Goal: Information Seeking & Learning: Learn about a topic

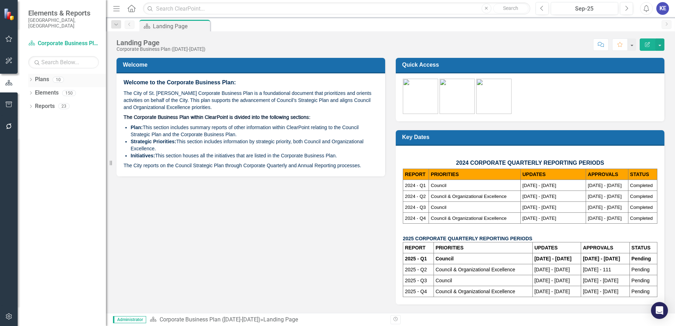
click at [45, 76] on link "Plans" at bounding box center [42, 80] width 14 height 8
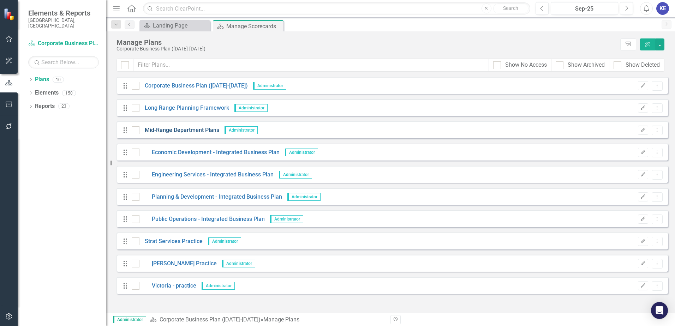
click at [187, 128] on link "Mid-Range Department Plans" at bounding box center [179, 130] width 80 height 8
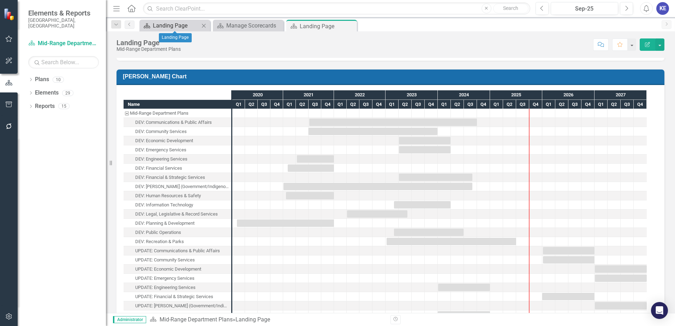
click at [188, 28] on div "Landing Page" at bounding box center [176, 25] width 47 height 9
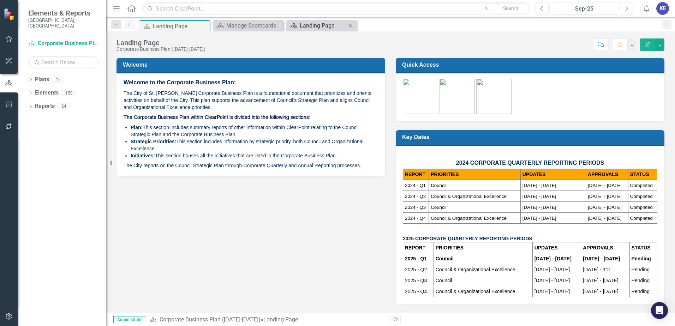
click at [322, 27] on div "Landing Page" at bounding box center [323, 25] width 47 height 9
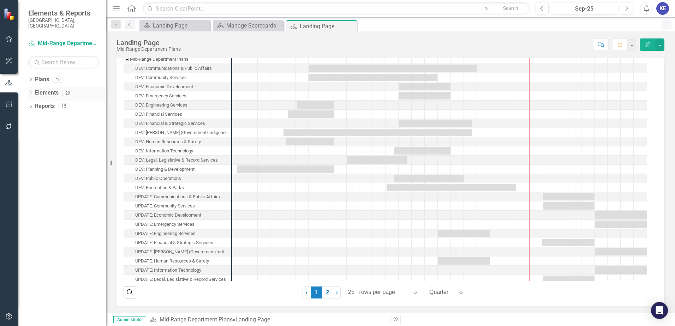
click at [47, 89] on link "Elements" at bounding box center [47, 93] width 24 height 8
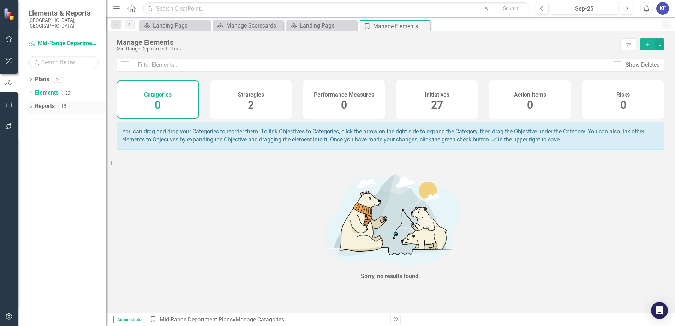
click at [43, 102] on link "Reports" at bounding box center [45, 106] width 20 height 8
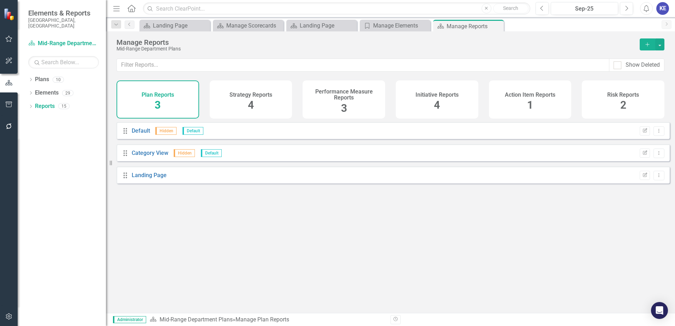
click at [47, 16] on span "Elements & Reports" at bounding box center [63, 13] width 71 height 8
click at [133, 8] on icon "Home" at bounding box center [131, 8] width 9 height 7
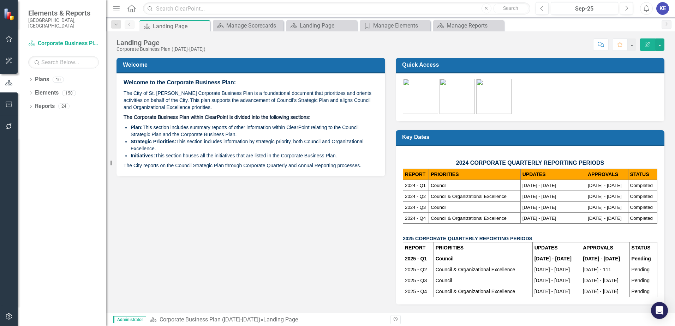
click at [129, 9] on icon at bounding box center [131, 8] width 8 height 7
click at [64, 40] on link "Plan Corporate Business Plan (2022-2025)" at bounding box center [63, 44] width 71 height 8
click at [54, 17] on span "Elements & Reports" at bounding box center [63, 13] width 71 height 8
click at [14, 15] on img at bounding box center [10, 14] width 12 height 12
click at [5, 19] on img at bounding box center [10, 14] width 12 height 12
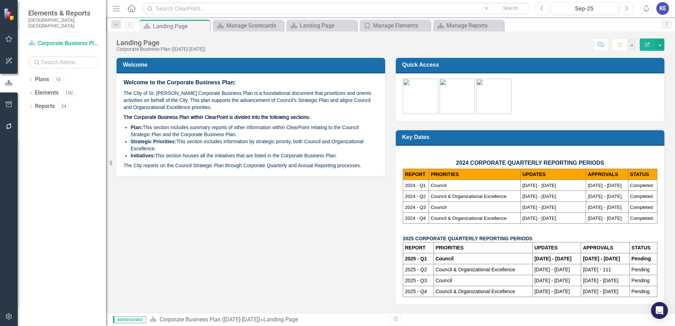
click at [7, 12] on img at bounding box center [10, 14] width 12 height 12
click at [11, 42] on button "button" at bounding box center [9, 39] width 16 height 15
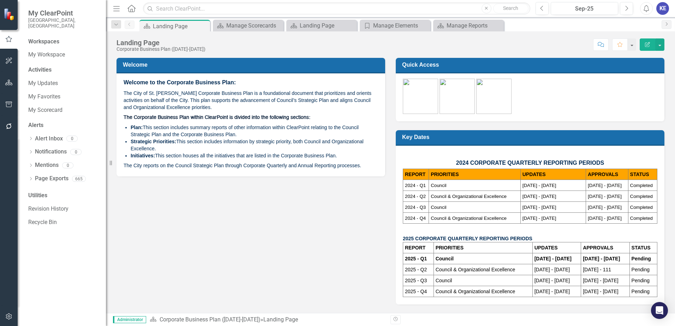
click at [50, 12] on span "My ClearPoint" at bounding box center [63, 13] width 71 height 8
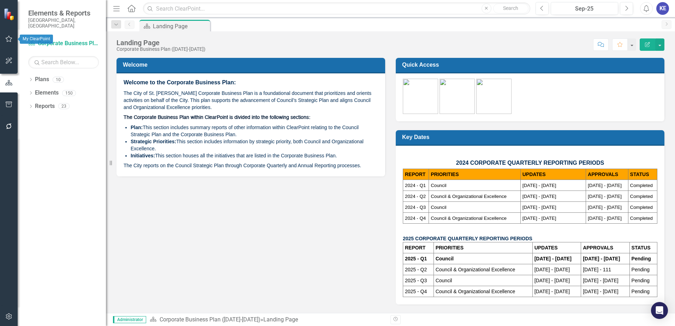
click at [5, 41] on icon "button" at bounding box center [8, 39] width 7 height 6
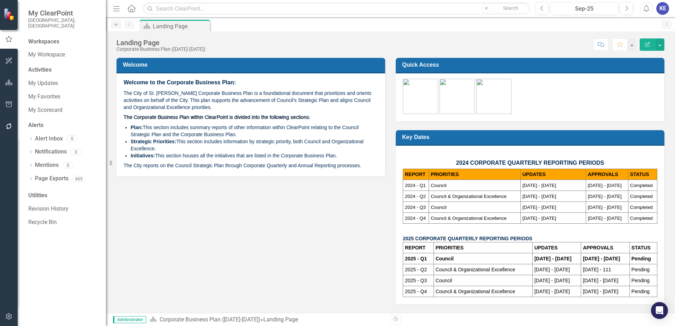
click at [116, 28] on div "Dropdown" at bounding box center [116, 24] width 10 height 8
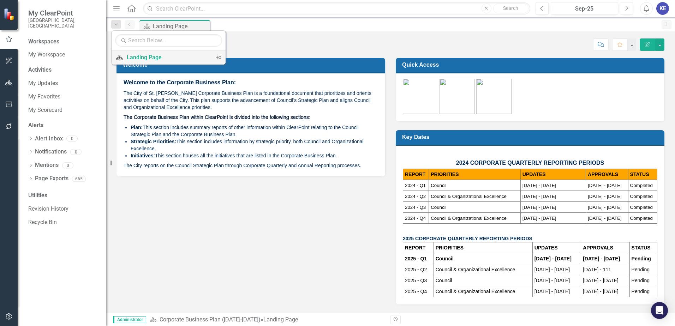
click at [126, 61] on link "Plan Landing Page" at bounding box center [161, 57] width 100 height 13
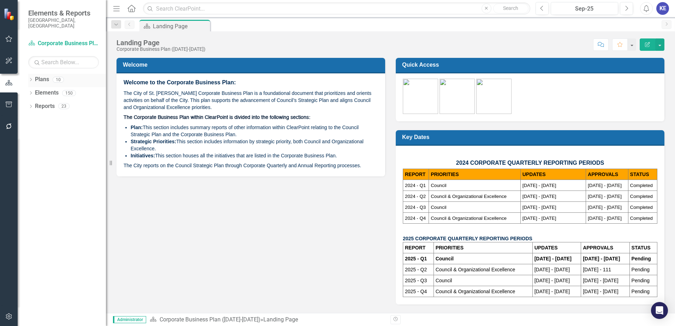
click at [39, 74] on div "Plans" at bounding box center [42, 80] width 14 height 12
click at [44, 89] on link "Elements" at bounding box center [47, 93] width 24 height 8
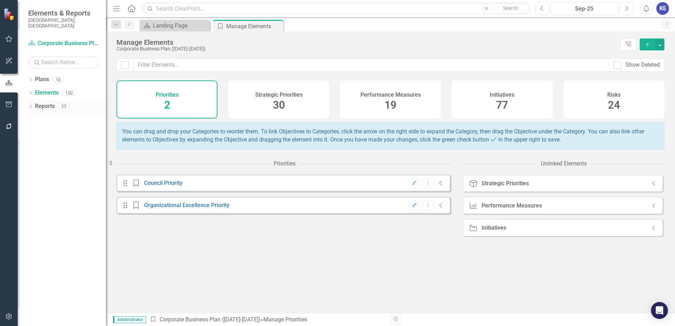
click at [48, 102] on link "Reports" at bounding box center [45, 106] width 20 height 8
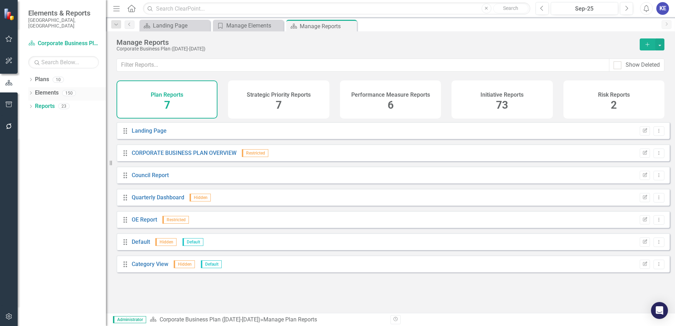
click at [46, 89] on link "Elements" at bounding box center [47, 93] width 24 height 8
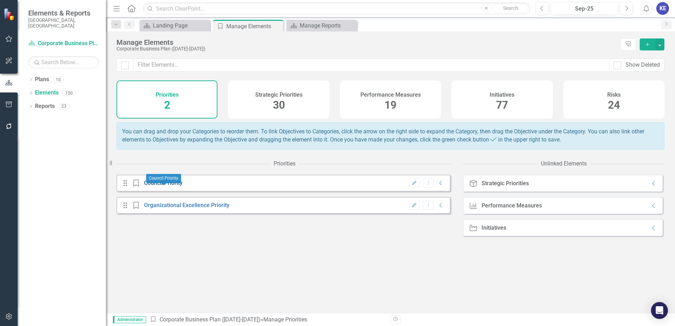
click at [158, 186] on link "Council Priority" at bounding box center [163, 183] width 38 height 7
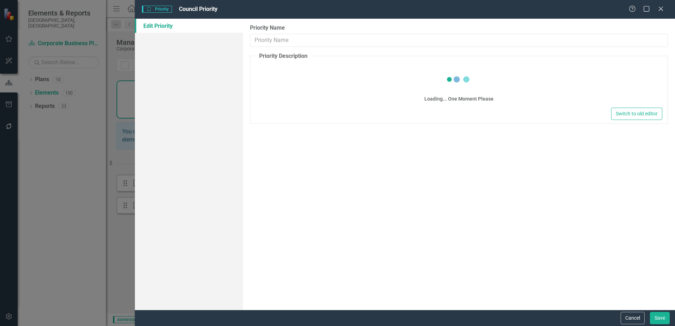
type input "Council Priority"
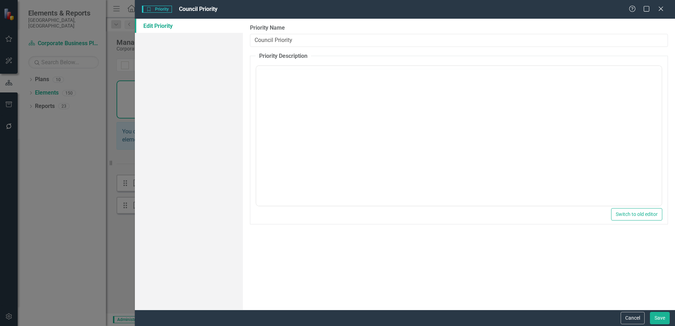
click at [99, 164] on div "Priority Priority Council Priority Help Maximize Close Edit Priority Priority N…" at bounding box center [337, 163] width 675 height 326
click at [661, 10] on icon at bounding box center [660, 8] width 5 height 5
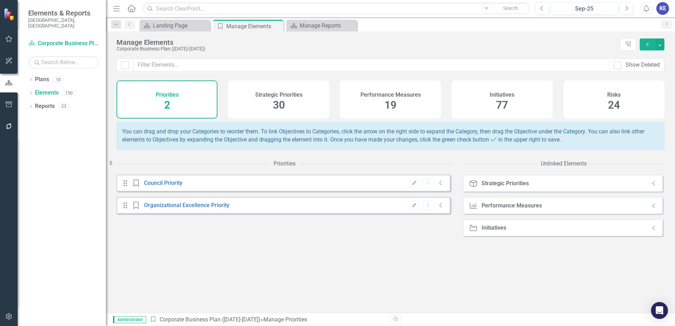
click at [278, 104] on span "30" at bounding box center [279, 105] width 12 height 12
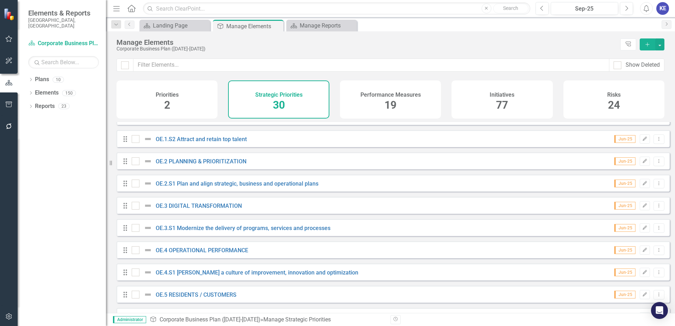
scroll to position [481, 0]
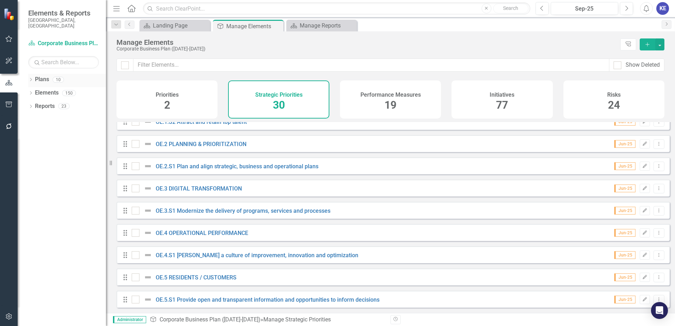
click at [45, 76] on link "Plans" at bounding box center [42, 80] width 14 height 8
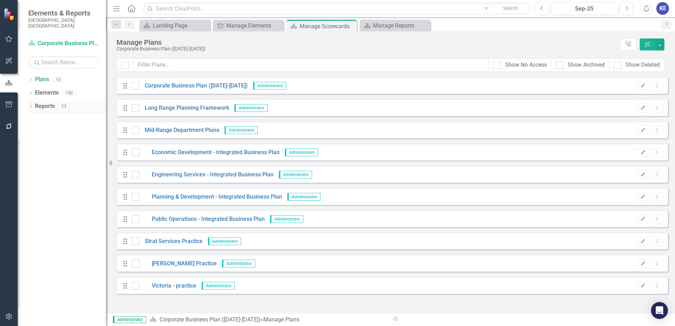
click at [46, 102] on link "Reports" at bounding box center [45, 106] width 20 height 8
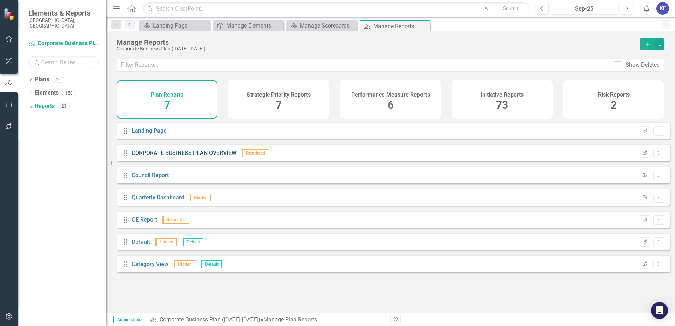
click at [162, 156] on link "CORPORATE BUSINESS PLAN OVERVIEW" at bounding box center [184, 153] width 105 height 7
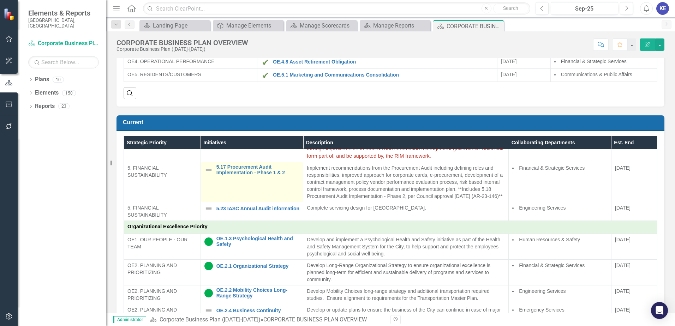
scroll to position [288, 0]
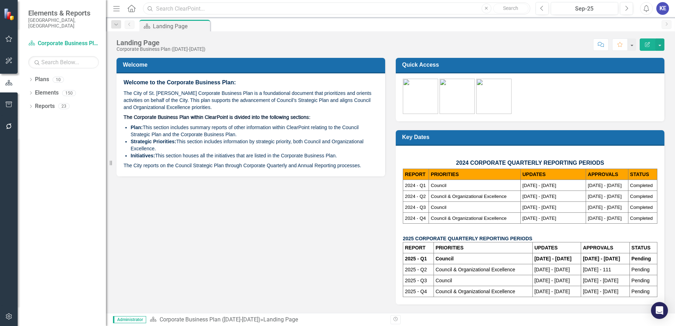
click at [172, 8] on input "text" at bounding box center [336, 8] width 387 height 12
type input "mandate"
click at [501, 5] on link "Search" at bounding box center [510, 9] width 35 height 10
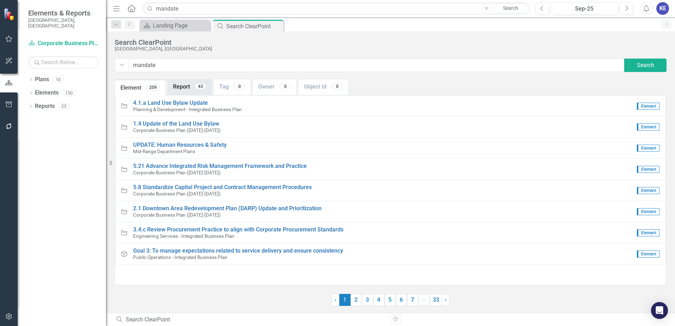
click at [181, 90] on link "Report 43" at bounding box center [190, 86] width 44 height 15
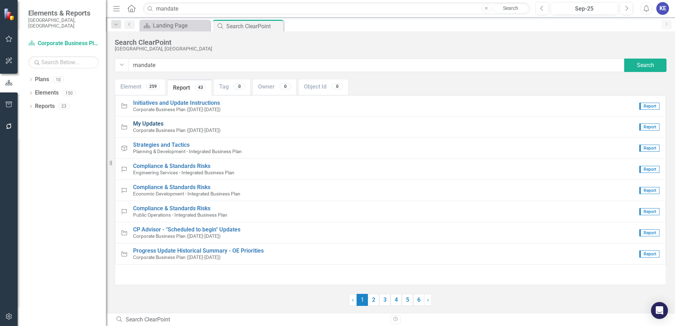
click at [157, 123] on span "My Updates" at bounding box center [148, 123] width 30 height 7
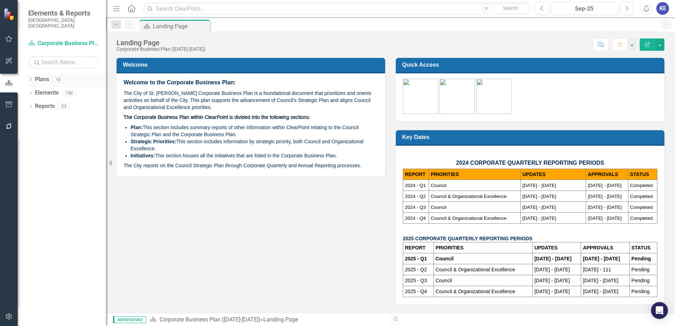
click at [28, 74] on div "Dropdown Plans 10 Corporate Business Plan (2022-2025) Long Range Planning Frame…" at bounding box center [62, 200] width 88 height 252
click at [31, 78] on icon "Dropdown" at bounding box center [30, 80] width 5 height 4
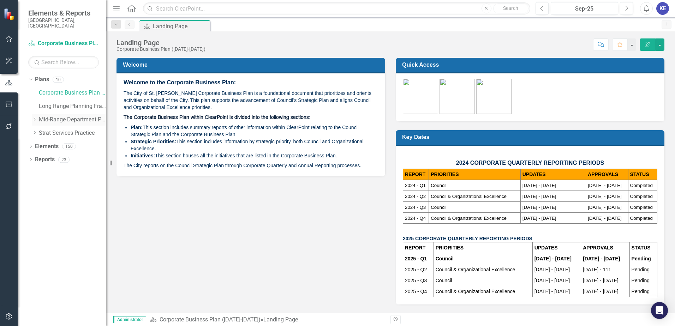
click at [51, 116] on link "Mid-Range Department Plans" at bounding box center [72, 120] width 67 height 8
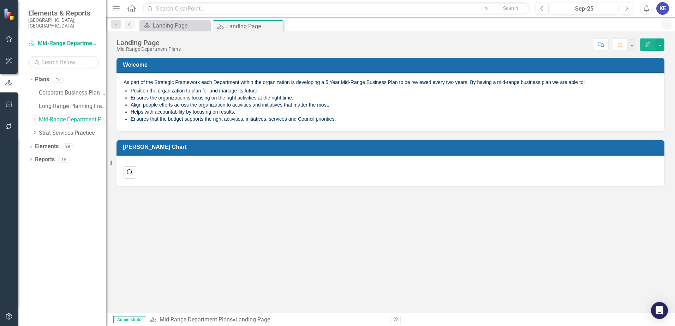
click at [38, 117] on div "Dropdown" at bounding box center [35, 120] width 7 height 6
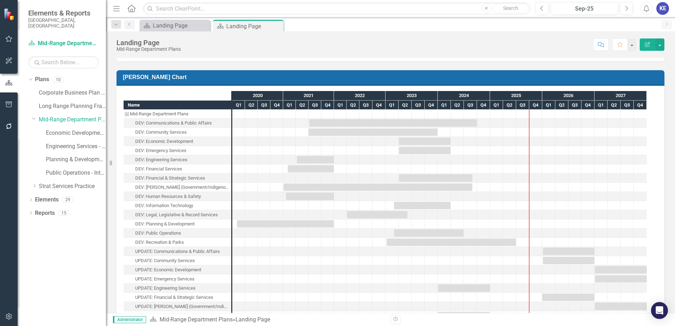
scroll to position [71, 0]
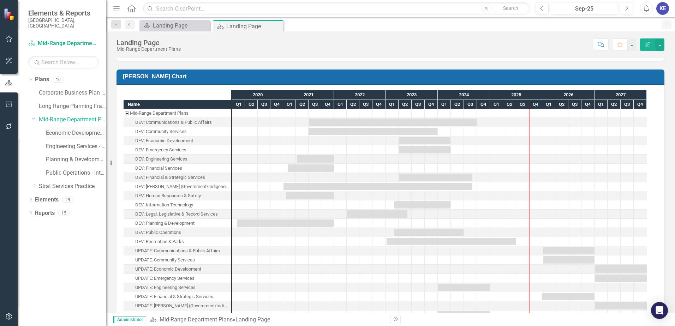
click at [82, 129] on link "Economic Development - Integrated Business Plan" at bounding box center [76, 133] width 60 height 8
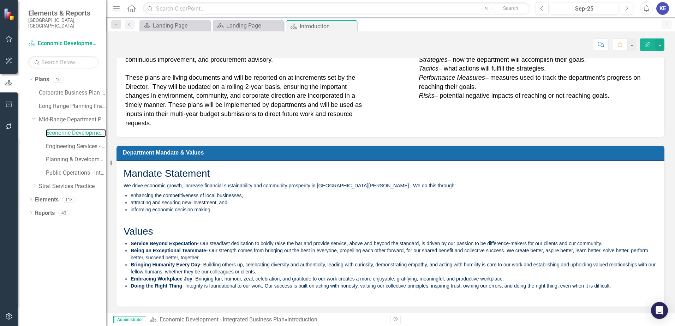
scroll to position [288, 0]
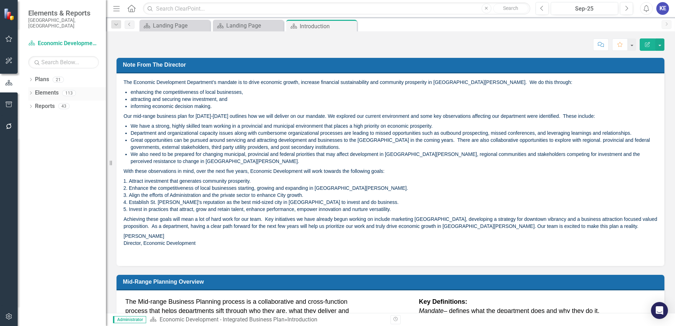
click at [31, 92] on icon "Dropdown" at bounding box center [30, 94] width 5 height 4
click at [30, 74] on div "Dropdown Plans 21" at bounding box center [67, 80] width 78 height 13
click at [32, 78] on icon "Dropdown" at bounding box center [30, 80] width 5 height 4
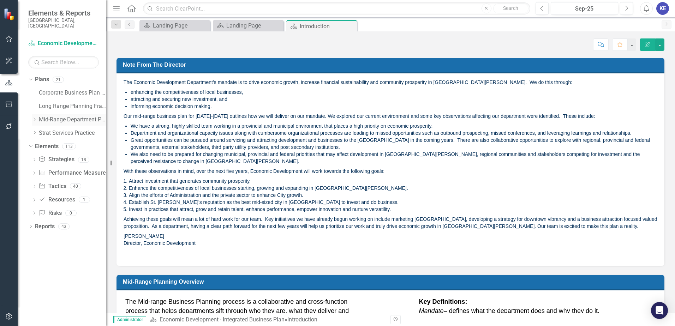
click at [33, 117] on icon "Dropdown" at bounding box center [34, 119] width 5 height 4
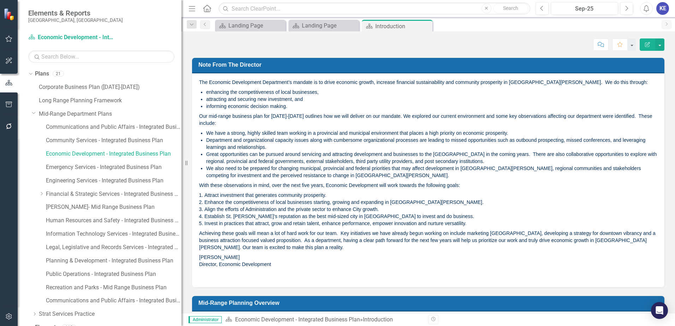
drag, startPoint x: 107, startPoint y: 157, endPoint x: 183, endPoint y: 161, distance: 76.6
click at [183, 161] on div "Resize" at bounding box center [184, 163] width 6 height 326
click at [82, 124] on link "Communications and Public Affairs - Integrated Business Plan ([DATE]-[DATE])" at bounding box center [114, 127] width 137 height 8
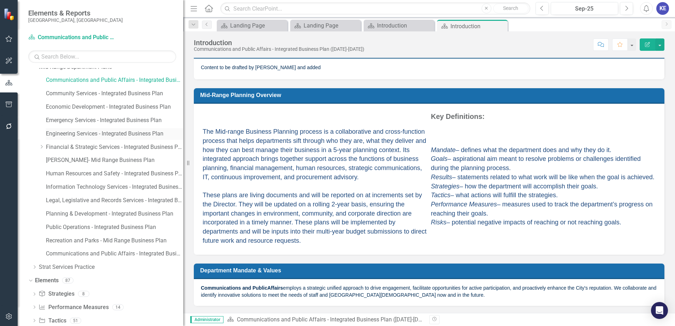
scroll to position [35, 0]
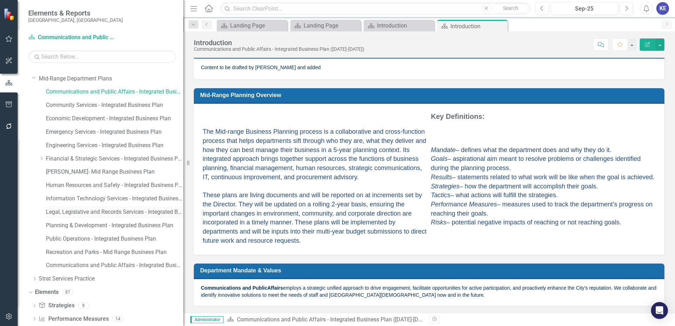
drag, startPoint x: 104, startPoint y: 208, endPoint x: 125, endPoint y: 208, distance: 20.5
click at [104, 208] on link "Legal, Legislative and Records Services - Integrated Business Plan" at bounding box center [114, 212] width 137 height 8
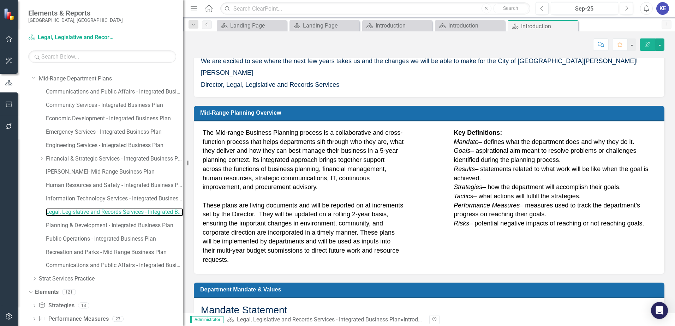
scroll to position [328, 0]
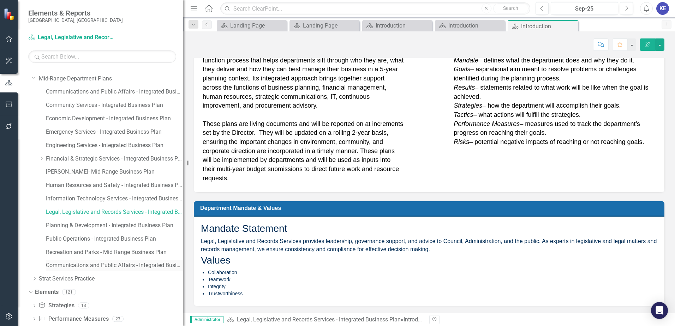
click at [141, 261] on div "Communications and Public Affairs - Integrated Business Plan ([DATE]-[DATE])" at bounding box center [114, 266] width 137 height 12
click at [99, 90] on link "Communications and Public Affairs - Integrated Business Plan ([DATE]-[DATE])" at bounding box center [114, 92] width 137 height 8
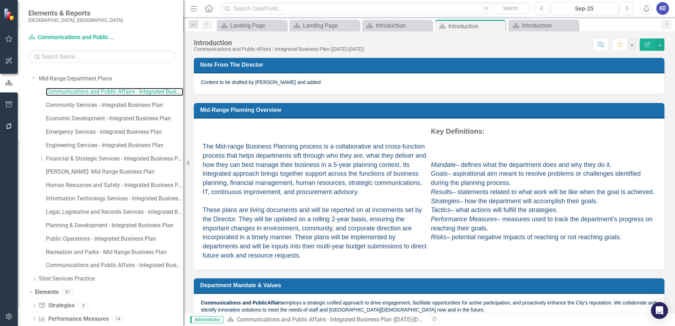
scroll to position [15, 0]
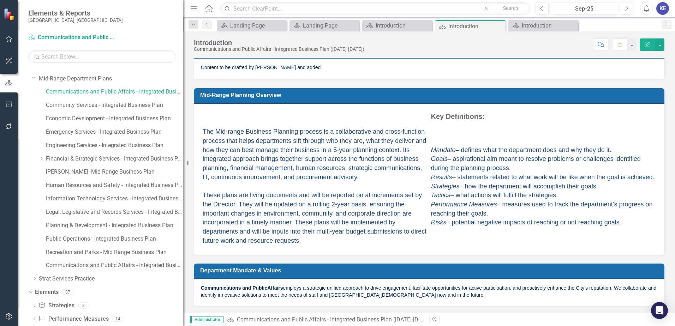
click at [111, 263] on link "Communications and Public Affairs - Integrated Business Plan ([DATE]-[DATE])" at bounding box center [114, 265] width 137 height 8
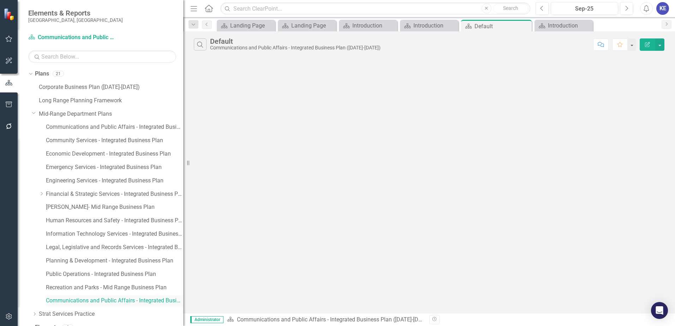
drag, startPoint x: 156, startPoint y: 304, endPoint x: 133, endPoint y: 302, distance: 23.4
click at [133, 302] on link "Communications and Public Affairs - Integrated Business Plan ([DATE]-[DATE])" at bounding box center [114, 301] width 137 height 8
click at [118, 123] on link "Communications and Public Affairs - Integrated Business Plan ([DATE]-[DATE])" at bounding box center [114, 127] width 137 height 8
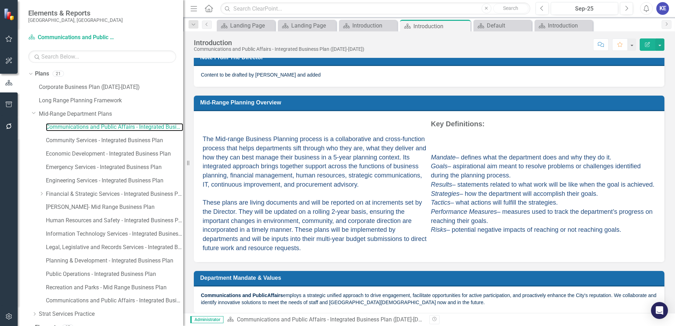
scroll to position [15, 0]
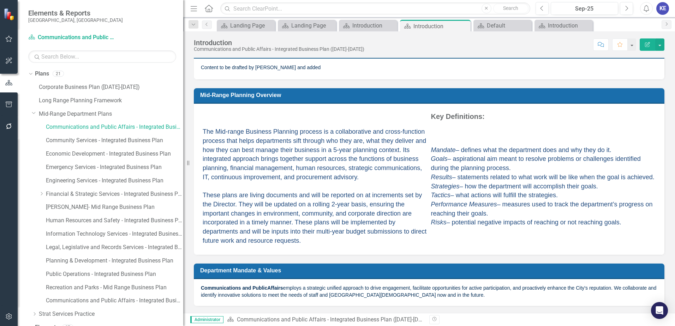
click at [350, 288] on p "Communications and Public Affairs employs a strategic unified approach to drive…" at bounding box center [429, 291] width 456 height 14
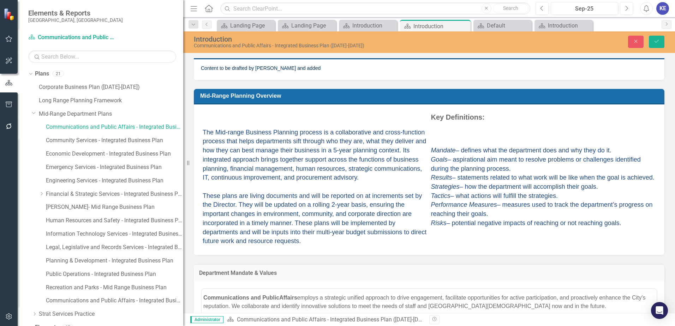
click at [276, 271] on h3 "Department Mandate & Values" at bounding box center [429, 273] width 460 height 6
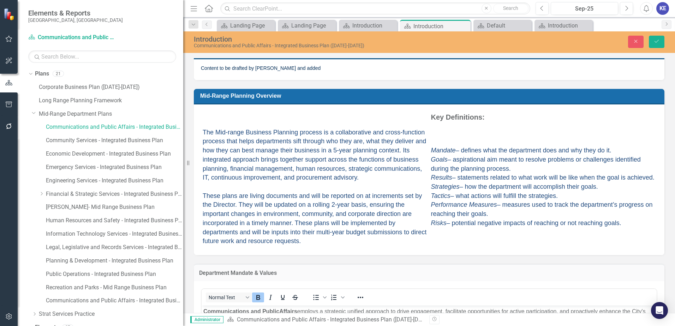
scroll to position [85, 0]
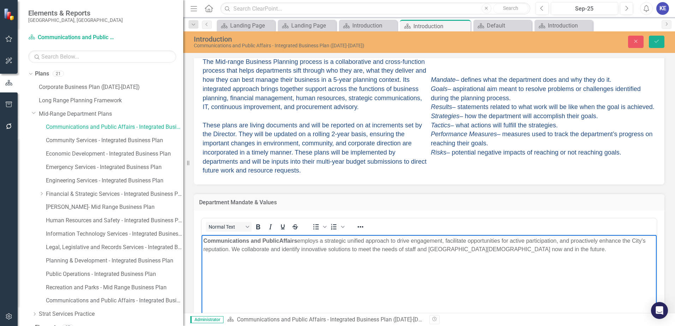
click at [355, 248] on p "Communications and Public Affairs employs a strategic unified approach to drive…" at bounding box center [428, 244] width 451 height 17
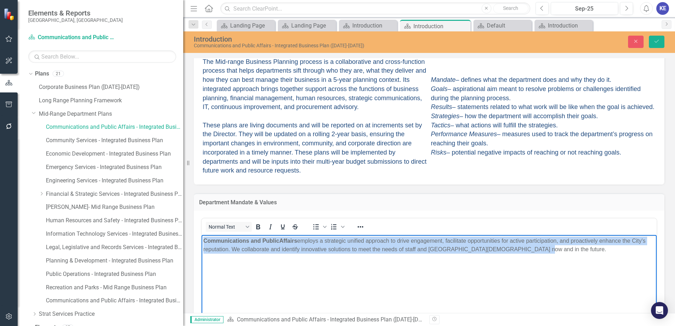
click at [355, 248] on p "Communications and Public Affairs employs a strategic unified approach to drive…" at bounding box center [428, 244] width 451 height 17
copy p "Communications and Public Affairs employs a strategic unified approach to drive…"
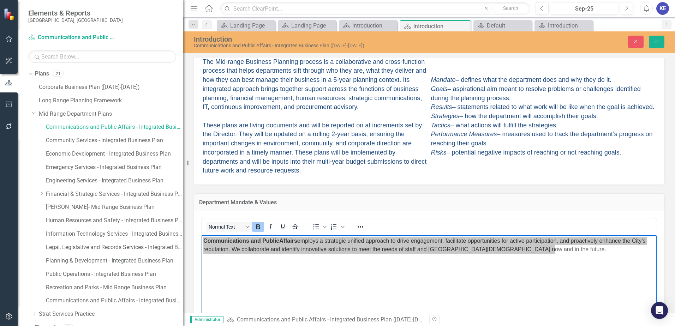
click at [337, 191] on div "Department Mandate & Values <p><strong>Communications and Public </strong><stro…" at bounding box center [428, 285] width 481 height 201
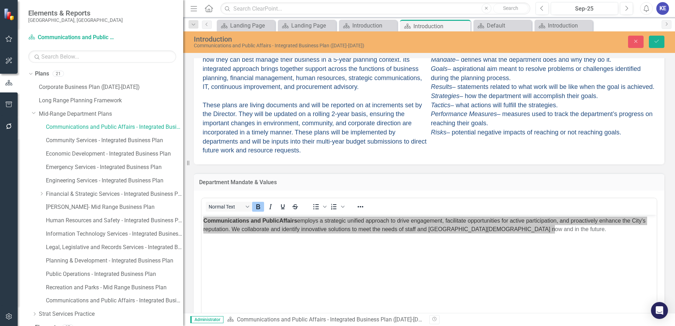
scroll to position [164, 0]
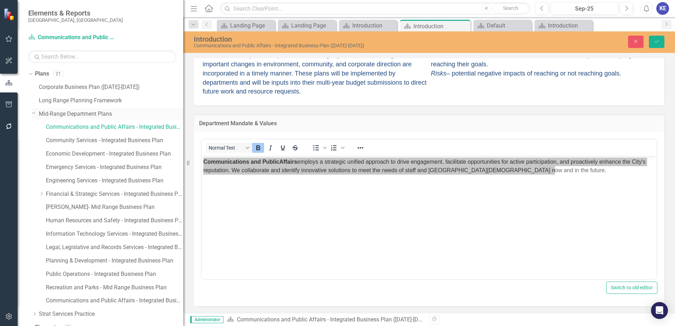
click at [99, 115] on link "Mid-Range Department Plans" at bounding box center [111, 114] width 144 height 8
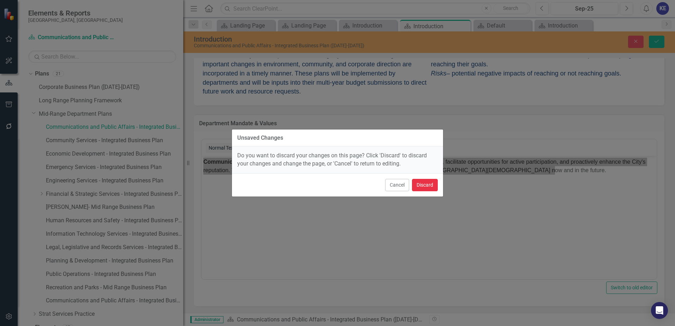
click at [418, 181] on button "Discard" at bounding box center [425, 185] width 26 height 12
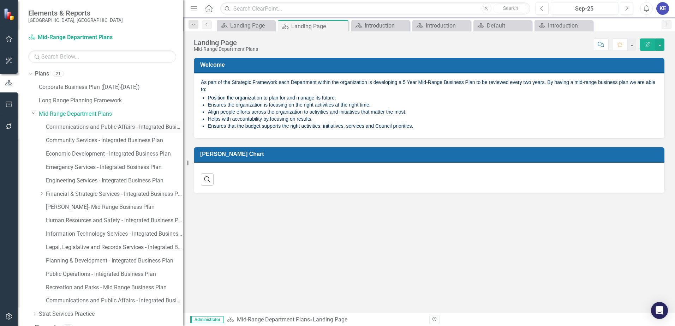
click at [123, 125] on link "Communications and Public Affairs - Integrated Business Plan ([DATE]-[DATE])" at bounding box center [114, 127] width 137 height 8
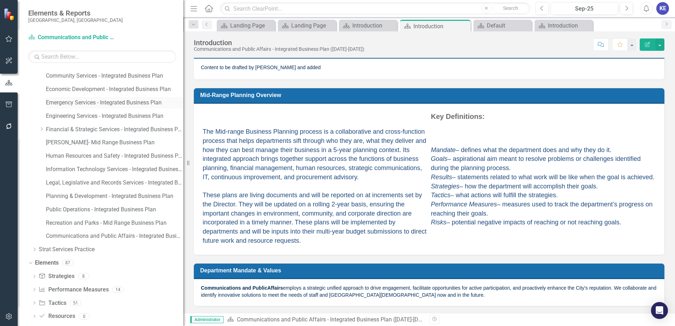
scroll to position [71, 0]
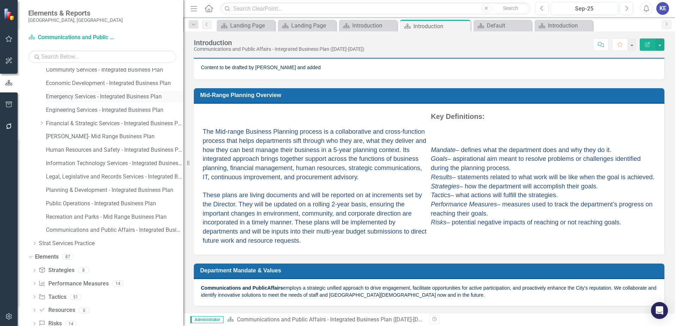
click at [92, 95] on link "Emergency Services - Integrated Business Plan" at bounding box center [114, 97] width 137 height 8
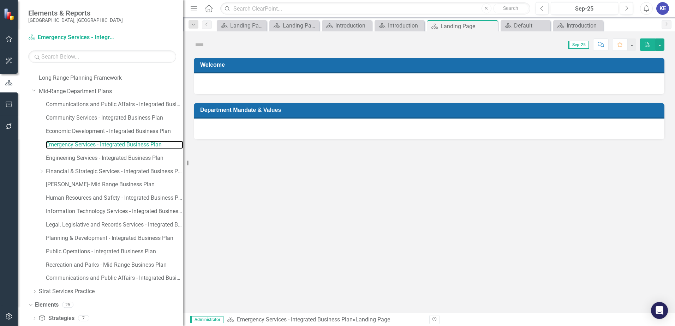
scroll to position [71, 0]
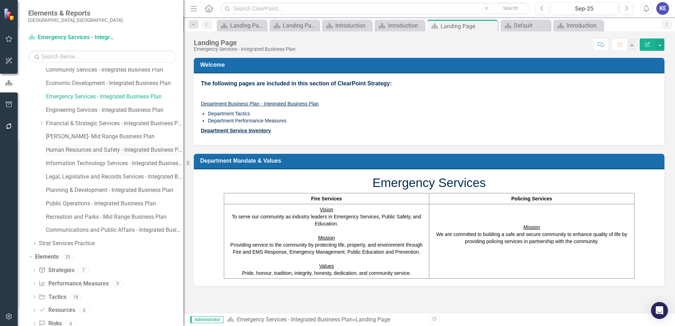
click at [101, 145] on div "Human Resources and Safety - Integrated Business Plan" at bounding box center [114, 150] width 137 height 12
click at [104, 147] on link "Human Resources and Safety - Integrated Business Plan" at bounding box center [114, 150] width 137 height 8
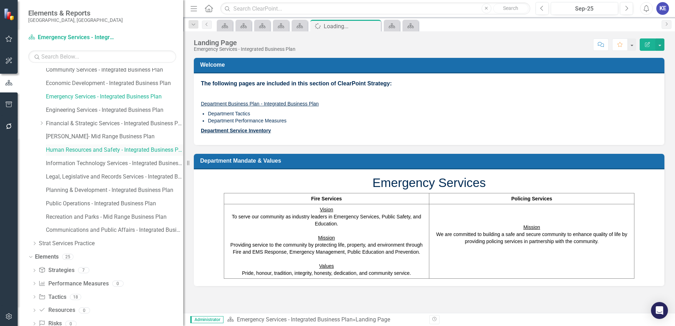
click at [104, 147] on link "Human Resources and Safety - Integrated Business Plan" at bounding box center [114, 150] width 137 height 8
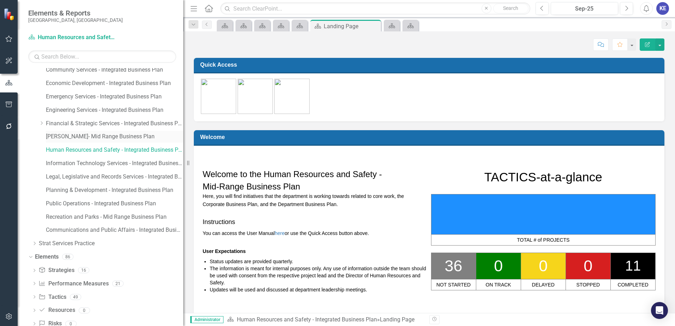
click at [121, 131] on div "[PERSON_NAME]- Mid Range Business Plan" at bounding box center [114, 137] width 137 height 12
click at [99, 138] on link "[PERSON_NAME]- Mid Range Business Plan" at bounding box center [114, 137] width 137 height 8
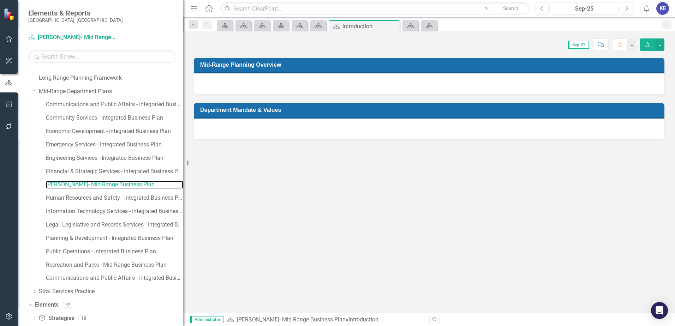
scroll to position [71, 0]
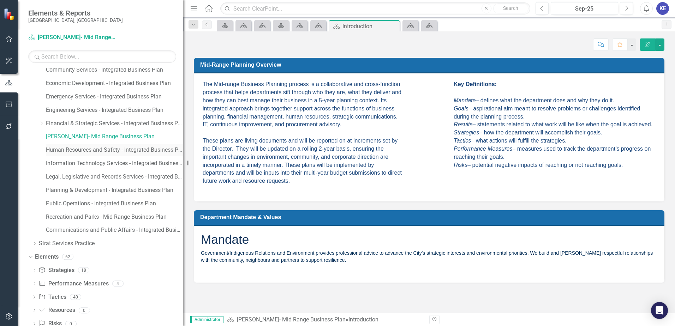
click at [106, 151] on link "Human Resources and Safety - Integrated Business Plan" at bounding box center [114, 150] width 137 height 8
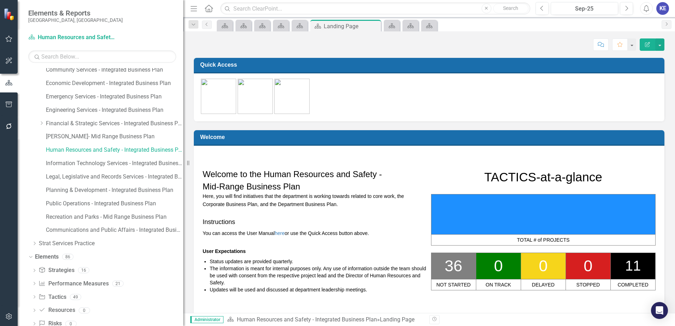
click at [326, 106] on figure at bounding box center [429, 96] width 456 height 35
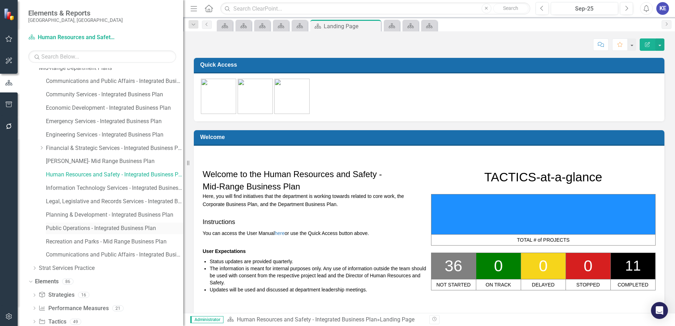
scroll to position [35, 0]
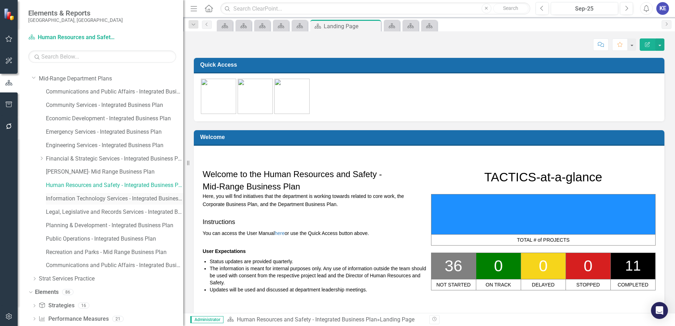
click at [91, 196] on link "Information Technology Services - Integrated Business Plan" at bounding box center [114, 199] width 137 height 8
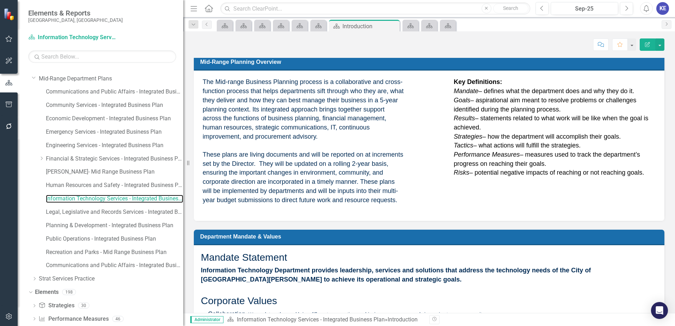
scroll to position [106, 0]
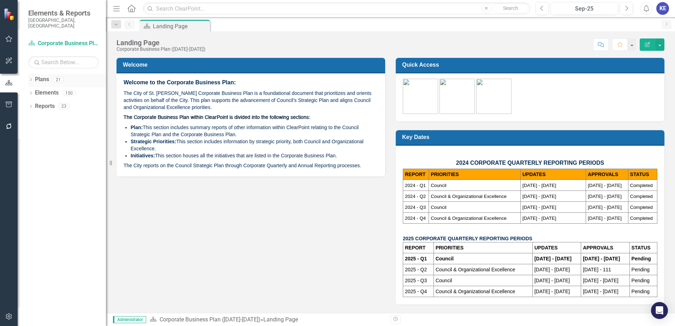
click at [45, 77] on link "Plans" at bounding box center [42, 80] width 14 height 8
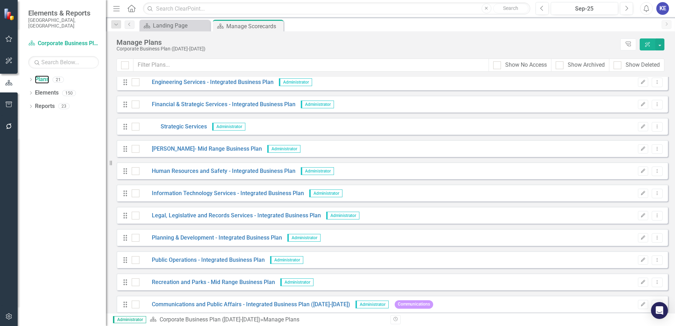
scroll to position [176, 0]
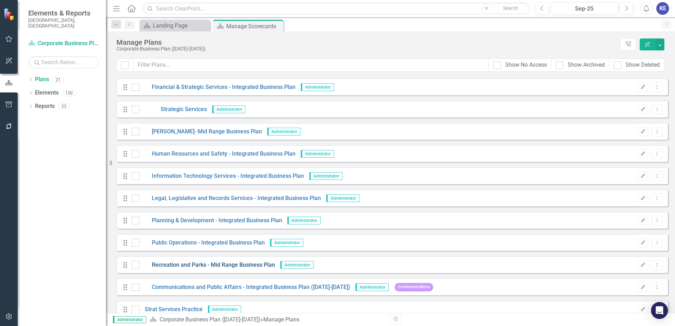
click at [192, 264] on link "Recreation and Parks - Mid Range Business Plan" at bounding box center [206, 265] width 135 height 8
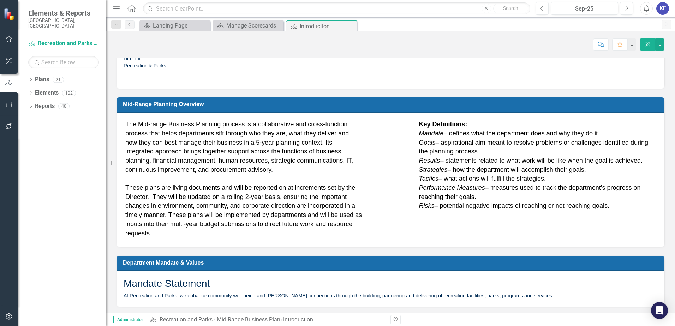
scroll to position [181, 0]
